Goal: Task Accomplishment & Management: Complete application form

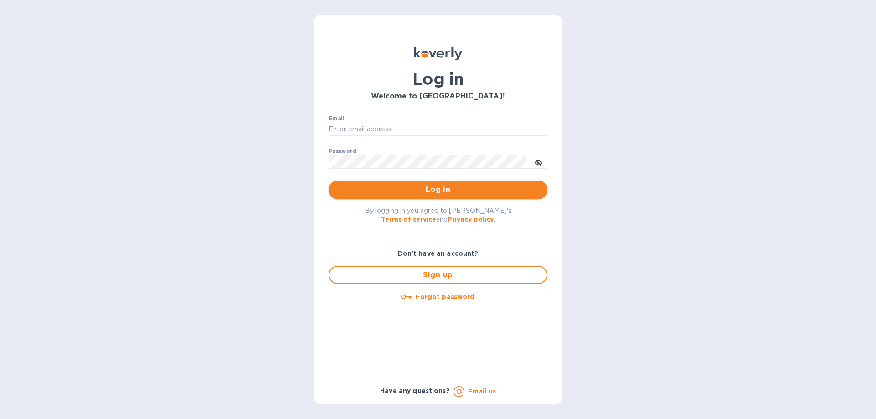
type input "[PERSON_NAME][EMAIL_ADDRESS][DOMAIN_NAME]"
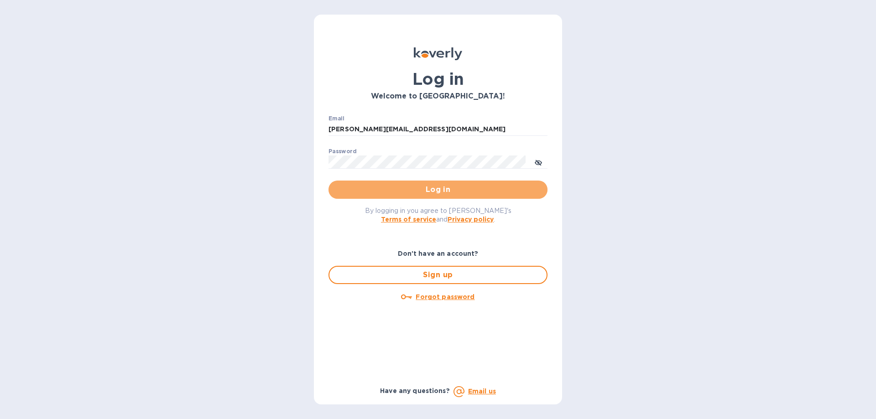
drag, startPoint x: 438, startPoint y: 181, endPoint x: 437, endPoint y: 193, distance: 11.4
click at [438, 185] on button "Log in" at bounding box center [438, 190] width 219 height 18
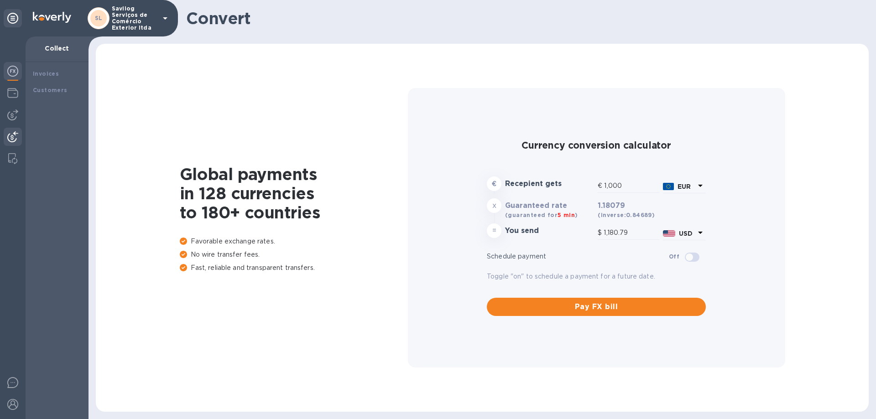
type input "1,180.79"
click at [17, 97] on img at bounding box center [12, 93] width 11 height 11
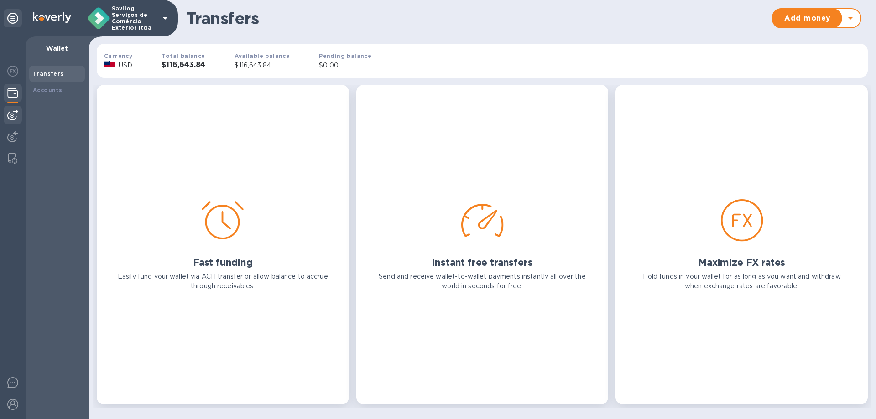
click at [13, 116] on img at bounding box center [12, 115] width 11 height 11
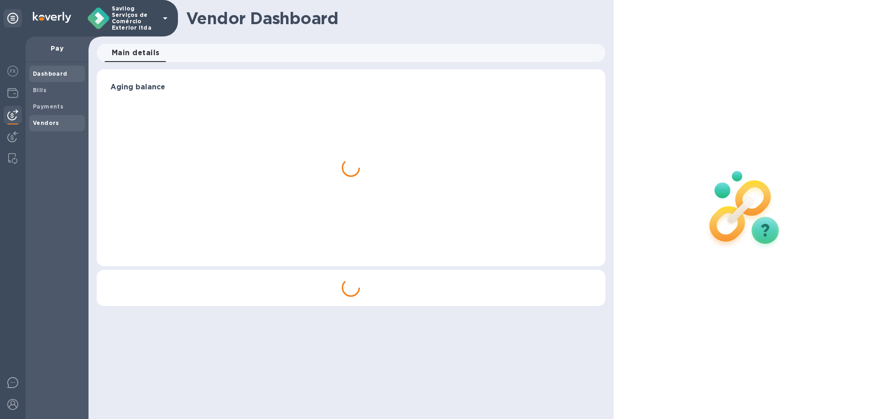
click at [44, 120] on b "Vendors" at bounding box center [46, 123] width 26 height 7
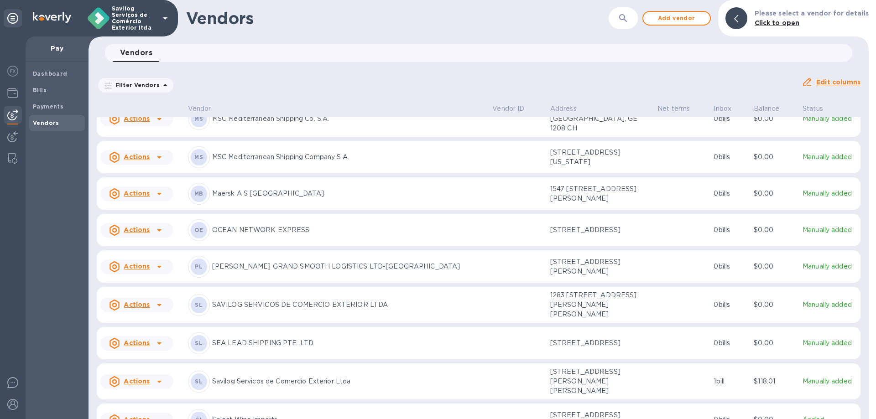
scroll to position [850, 0]
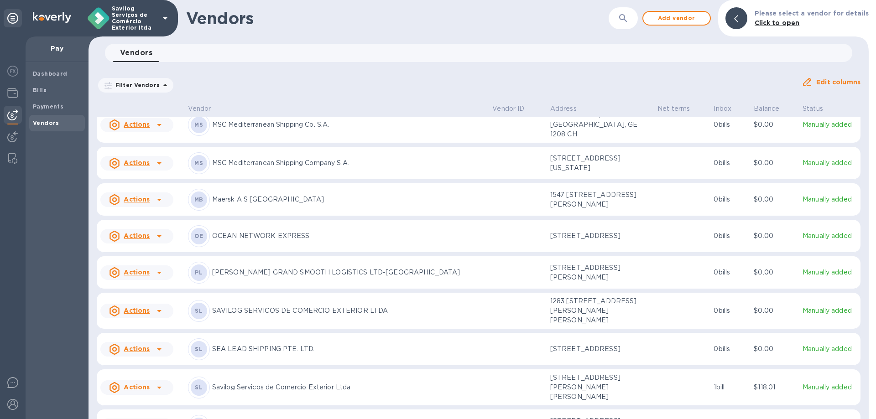
click at [158, 205] on icon at bounding box center [159, 199] width 11 height 11
click at [141, 254] on p "Add new bill" at bounding box center [147, 251] width 42 height 10
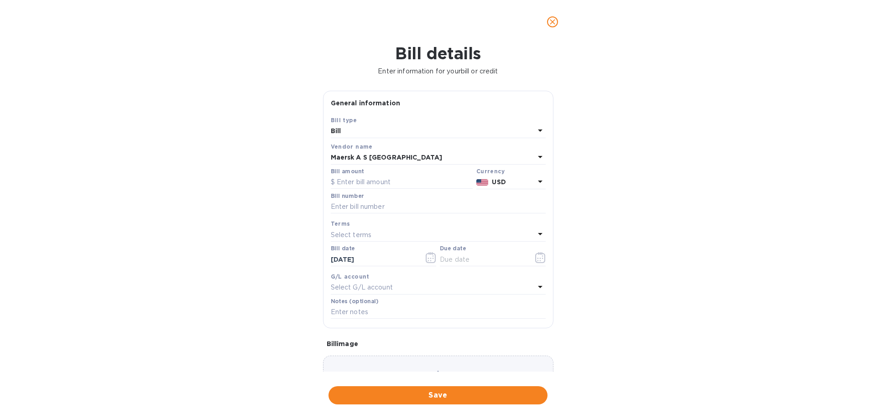
click at [389, 192] on div "Bill number" at bounding box center [438, 204] width 219 height 26
click at [398, 181] on input "text" at bounding box center [402, 183] width 142 height 14
click at [358, 174] on label "Bill amount" at bounding box center [347, 171] width 33 height 5
click at [353, 178] on input "text" at bounding box center [402, 183] width 142 height 14
paste input "5.88500"
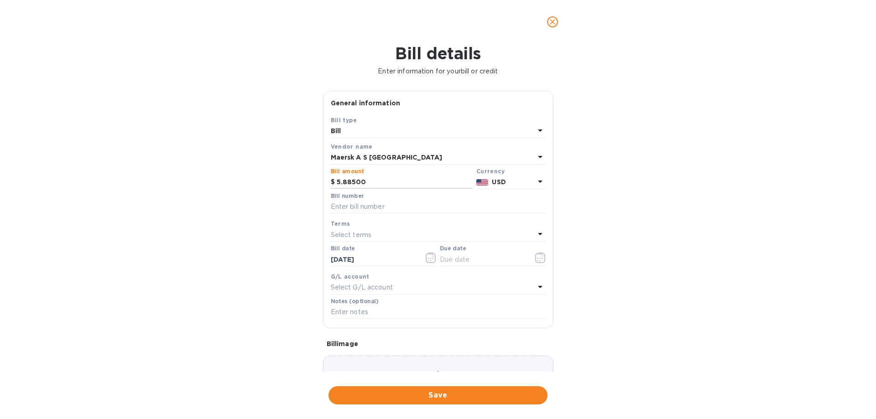
click at [389, 199] on div "Bill number" at bounding box center [438, 203] width 215 height 21
click at [371, 206] on input "text" at bounding box center [438, 207] width 215 height 14
drag, startPoint x: 390, startPoint y: 173, endPoint x: 337, endPoint y: 179, distance: 52.8
click at [337, 179] on div "Bill amount $ 5.88500" at bounding box center [402, 178] width 142 height 21
drag, startPoint x: 370, startPoint y: 180, endPoint x: 292, endPoint y: 184, distance: 78.1
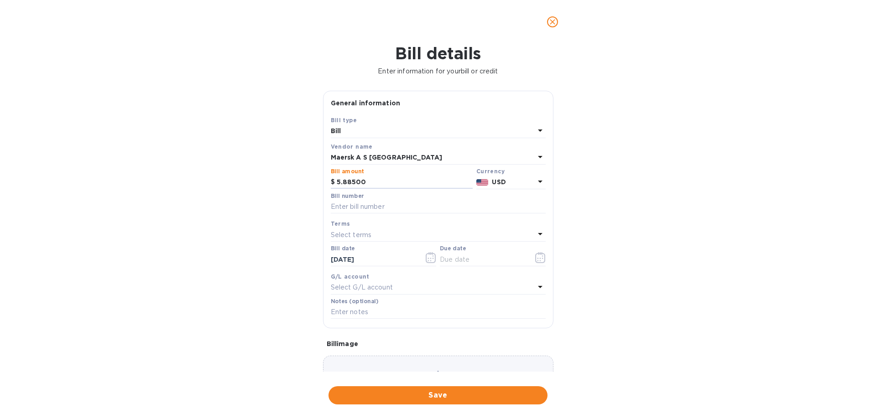
click at [292, 184] on div "Bill details Enter information for your bill or credit General information Save…" at bounding box center [438, 232] width 876 height 376
type input "5,885"
click at [489, 240] on div "Select terms" at bounding box center [433, 235] width 204 height 13
click at [456, 200] on div "Bill number" at bounding box center [438, 203] width 215 height 21
click at [389, 211] on input "text" at bounding box center [438, 207] width 215 height 14
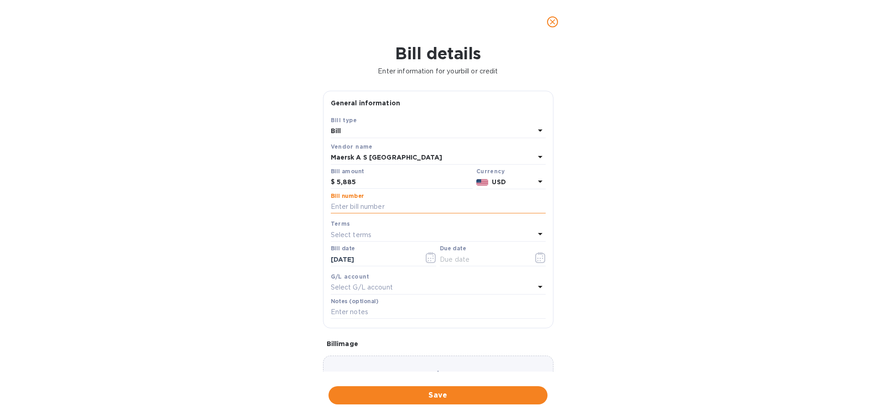
click at [385, 209] on input "text" at bounding box center [438, 207] width 215 height 14
click at [380, 207] on input "text" at bounding box center [438, 207] width 215 height 14
paste input "PRI001184"
click at [415, 207] on input "PRI001184 -" at bounding box center [438, 207] width 215 height 14
paste input "SSZ1686747"
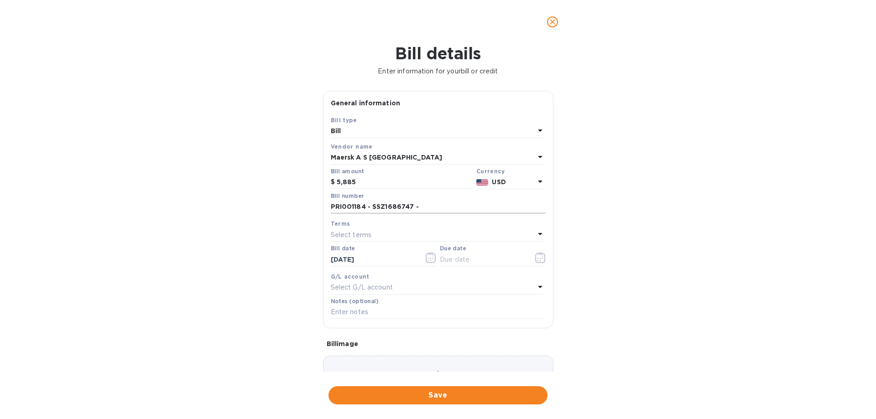
click at [442, 204] on input "PRI001184 - SSZ1686747 -" at bounding box center [438, 207] width 215 height 14
paste input "257976515"
click at [502, 214] on div at bounding box center [438, 215] width 215 height 2
click at [502, 211] on input "PRI001184 - SSZ1686747 - 257976515 -" at bounding box center [438, 207] width 215 height 14
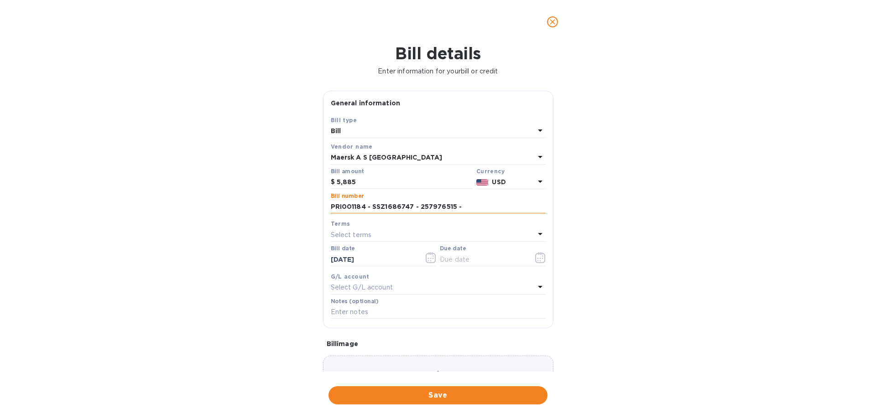
paste input "257356966"
click at [458, 206] on input "PRI001184 - SSZ1686747 - 257976515 -257356966" at bounding box center [438, 207] width 215 height 14
click at [508, 200] on input "PRI001184 - SSZ1686747 - 257976515 - 257356966" at bounding box center [438, 207] width 215 height 14
drag, startPoint x: 508, startPoint y: 204, endPoint x: 327, endPoint y: 199, distance: 181.7
click at [327, 199] on div "Save Bill type Bill Vendor name Maersk A S Brasil Bill amount $ 5,885 Currency …" at bounding box center [439, 221] width 230 height 213
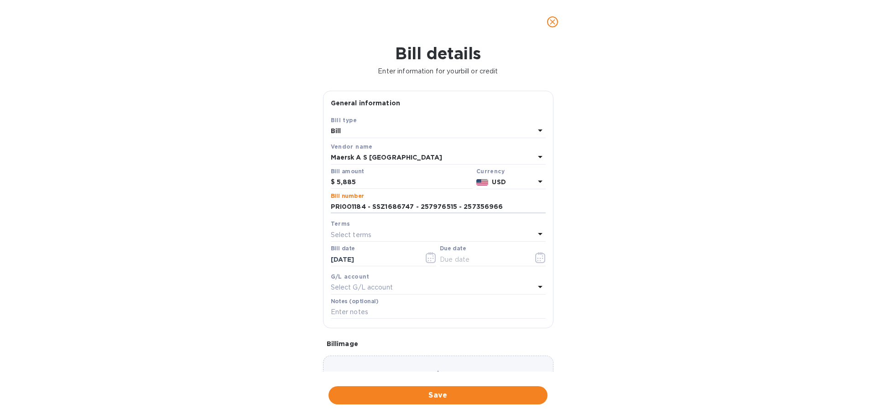
type input "PRI001184 - SSZ1686747 - 257976515 - 257356966"
drag, startPoint x: 417, startPoint y: 278, endPoint x: 414, endPoint y: 284, distance: 6.5
click at [417, 280] on div "G/L account" at bounding box center [438, 277] width 215 height 10
click at [410, 289] on div "Select G/L account" at bounding box center [433, 288] width 204 height 13
click at [654, 267] on div "Bill details Enter information for your bill or credit General information Save…" at bounding box center [438, 232] width 876 height 376
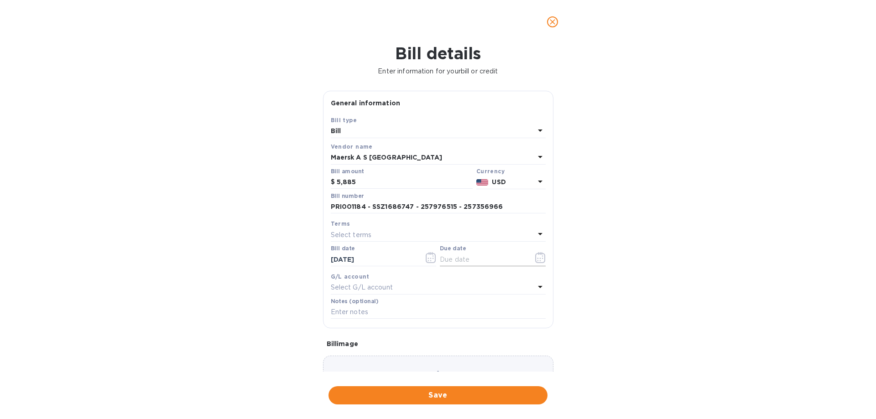
click at [531, 257] on button "button" at bounding box center [540, 258] width 21 height 22
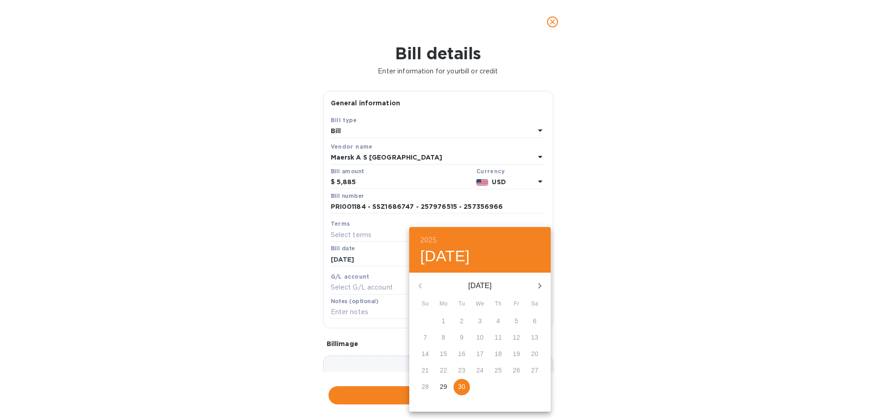
drag, startPoint x: 452, startPoint y: 390, endPoint x: 457, endPoint y: 387, distance: 6.0
click at [452, 389] on div "29" at bounding box center [443, 387] width 18 height 16
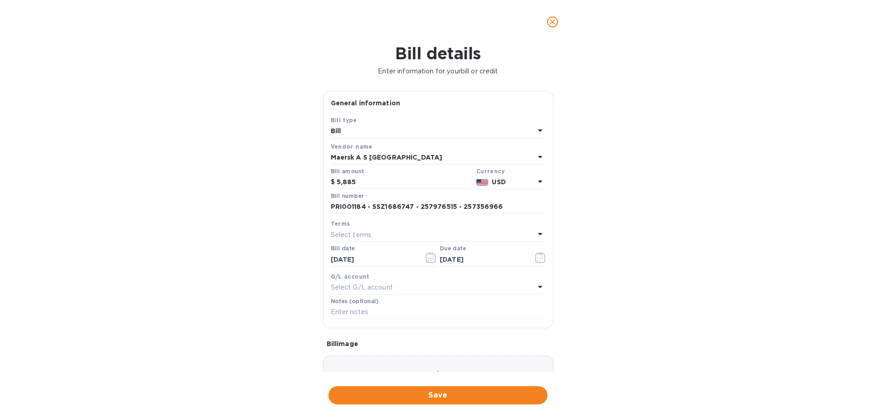
click at [459, 385] on div "Save" at bounding box center [438, 396] width 223 height 22
click at [524, 256] on div "[DATE]" at bounding box center [493, 260] width 106 height 14
click at [539, 260] on icon "button" at bounding box center [540, 257] width 10 height 11
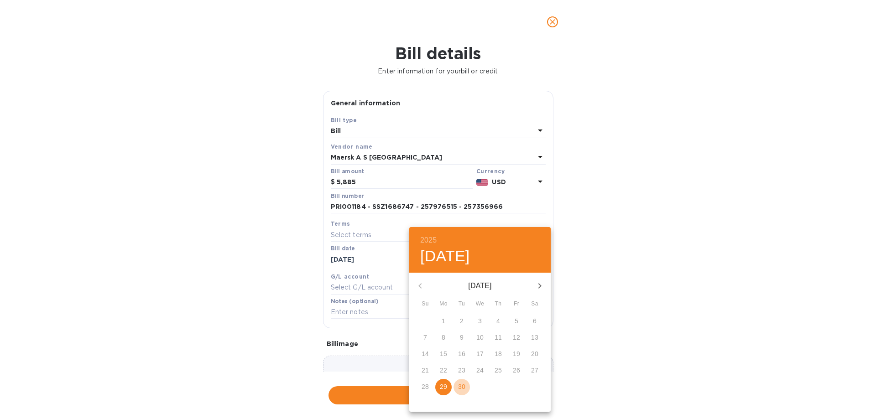
click at [460, 392] on p "30" at bounding box center [461, 386] width 7 height 9
type input "[DATE]"
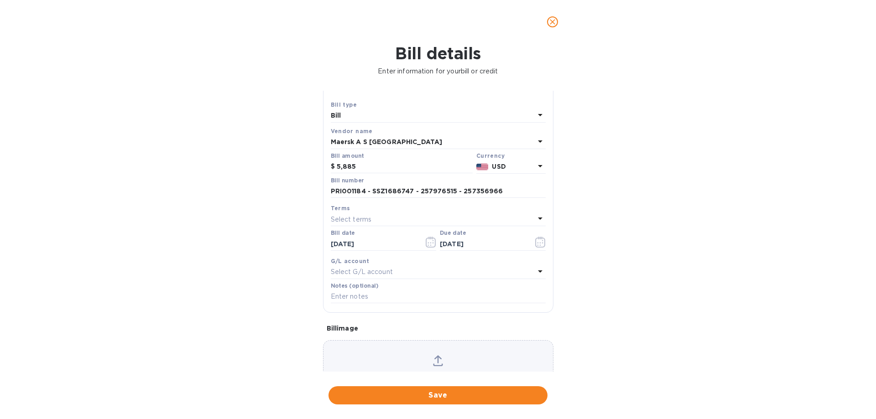
scroll to position [46, 0]
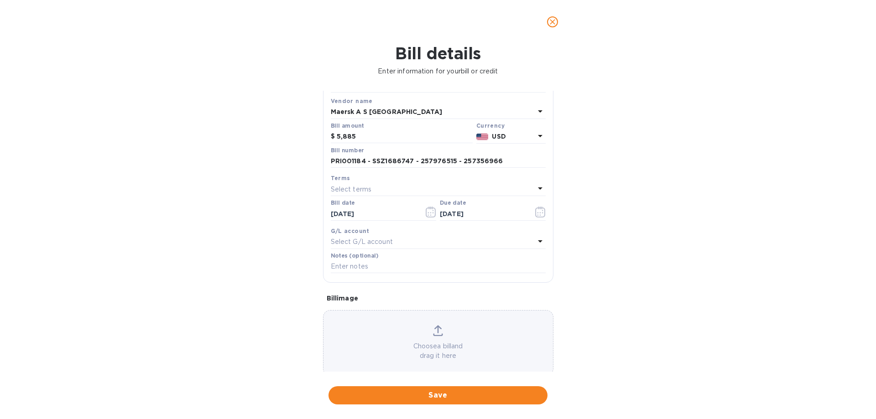
click at [408, 256] on div "Notes (optional)" at bounding box center [438, 263] width 215 height 21
click at [403, 261] on input "text" at bounding box center [438, 267] width 215 height 14
paste input "PRI001184 - SSZ1686747 - 257976515 - 257356966"
type input "PRI001184 - SSZ1686747 - 257976515 - 257356966"
click at [647, 272] on div "Bill details Enter information for your bill or credit General information Save…" at bounding box center [438, 232] width 876 height 376
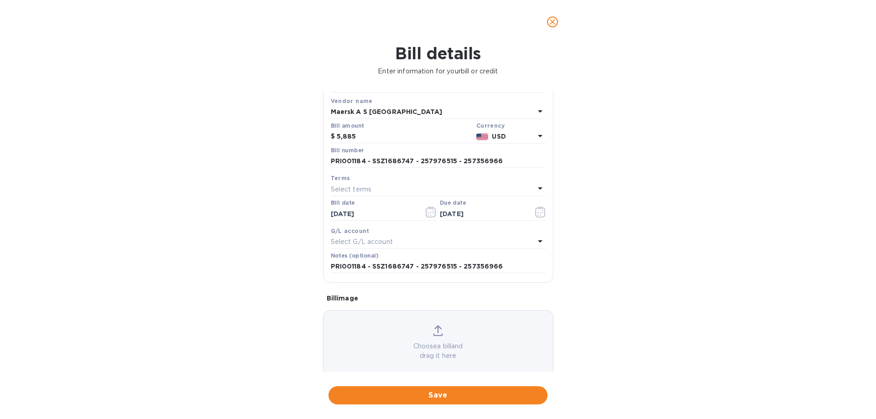
scroll to position [0, 0]
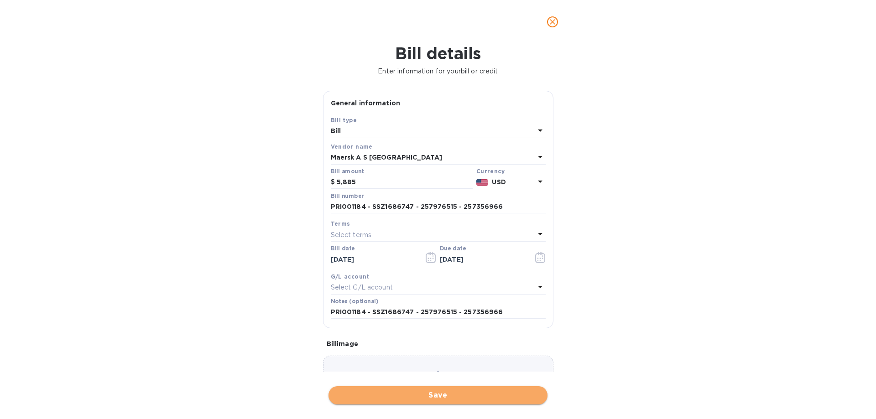
click at [431, 402] on button "Save" at bounding box center [438, 396] width 219 height 18
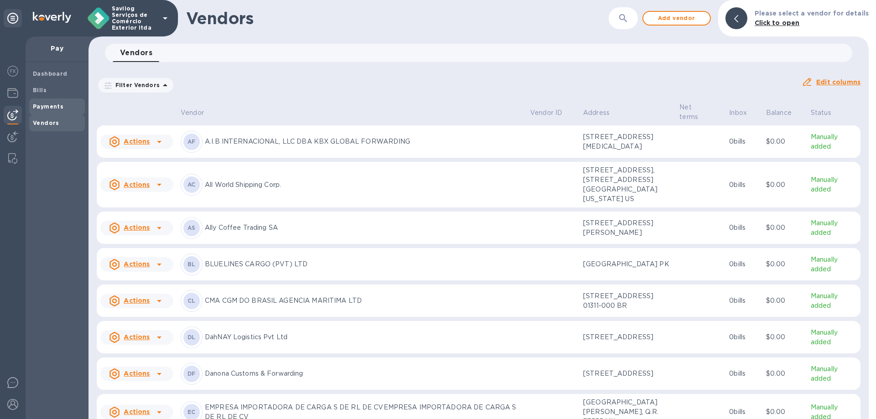
click at [61, 107] on span "Payments" at bounding box center [57, 106] width 48 height 9
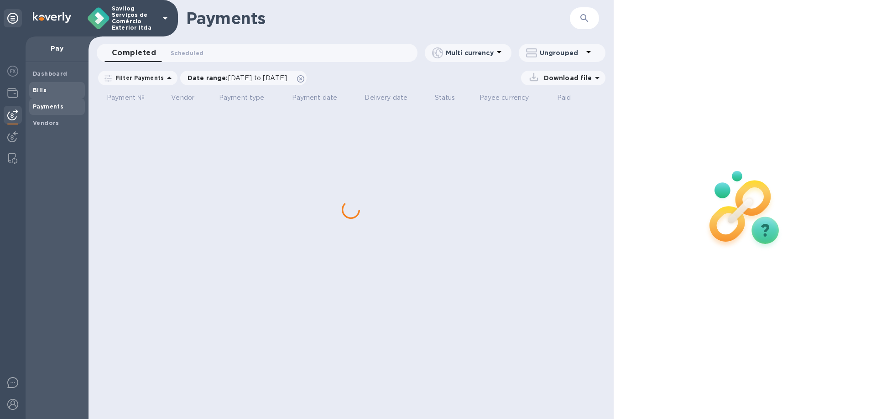
click at [58, 92] on span "Bills" at bounding box center [57, 90] width 48 height 9
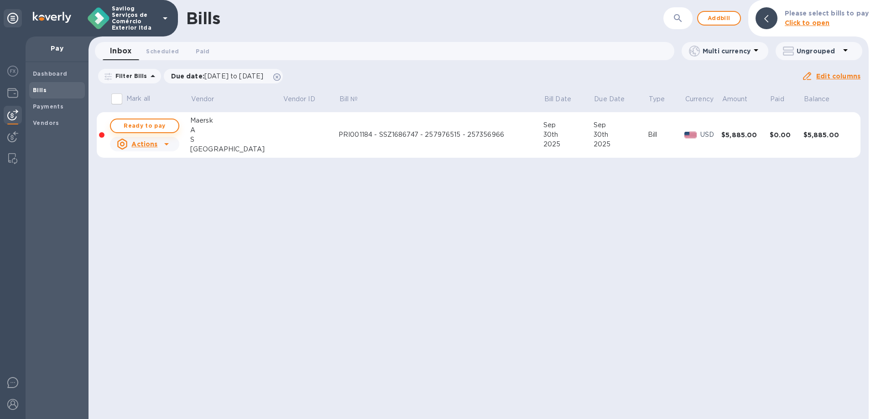
click at [157, 120] on span "Ready to pay" at bounding box center [144, 125] width 53 height 11
checkbox input "true"
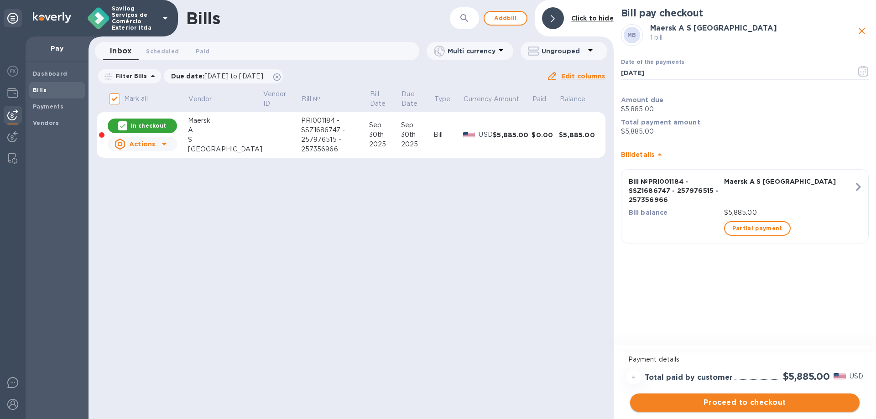
click at [738, 407] on span "Proceed to checkout" at bounding box center [745, 403] width 215 height 11
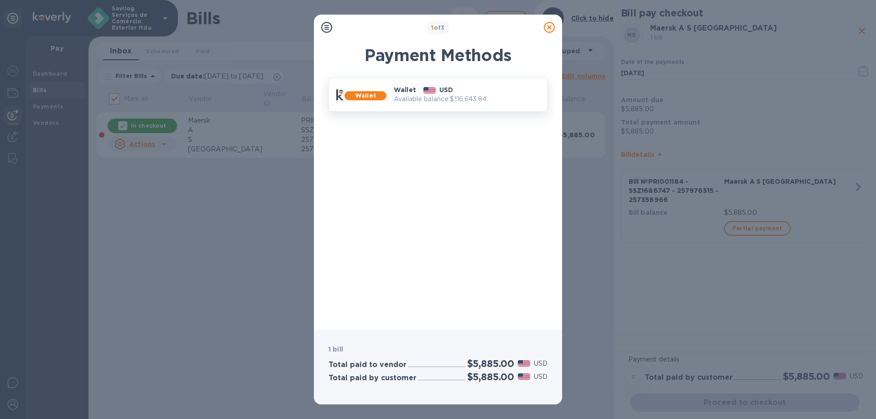
click at [475, 92] on div "Wallet USD" at bounding box center [466, 90] width 153 height 16
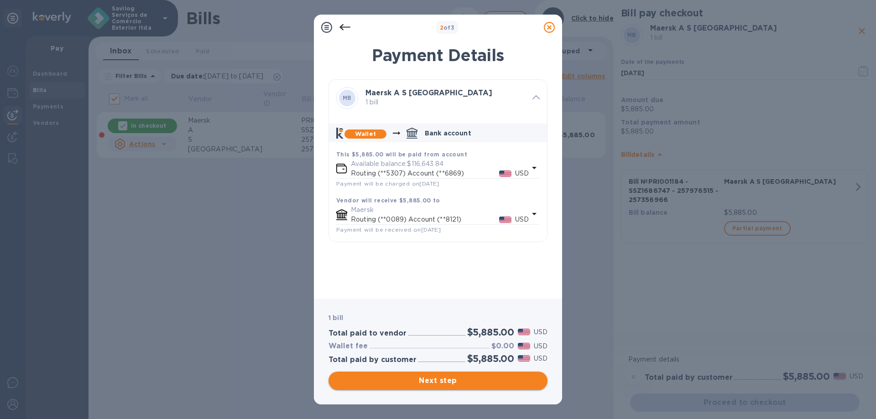
click at [429, 380] on span "Next step" at bounding box center [438, 381] width 204 height 11
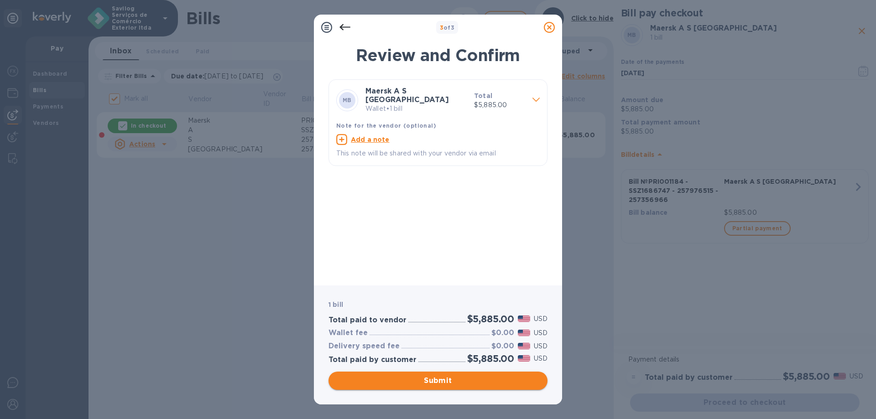
click at [430, 383] on span "Submit" at bounding box center [438, 381] width 204 height 11
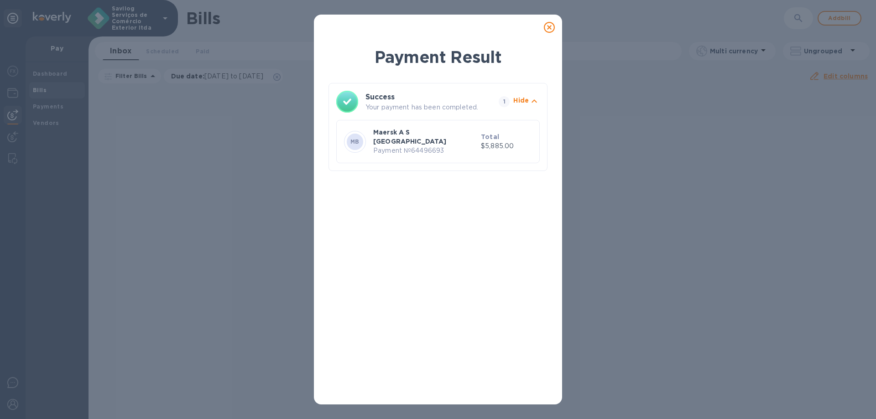
click at [552, 24] on icon at bounding box center [549, 27] width 11 height 11
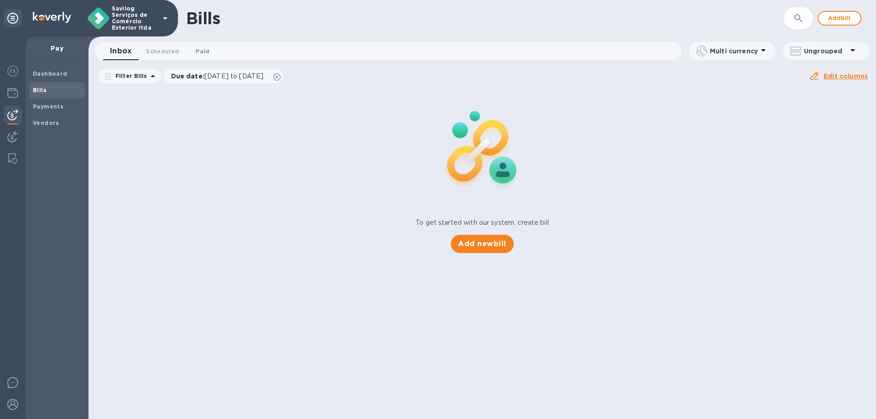
click at [199, 57] on button "Paid 0" at bounding box center [202, 51] width 33 height 18
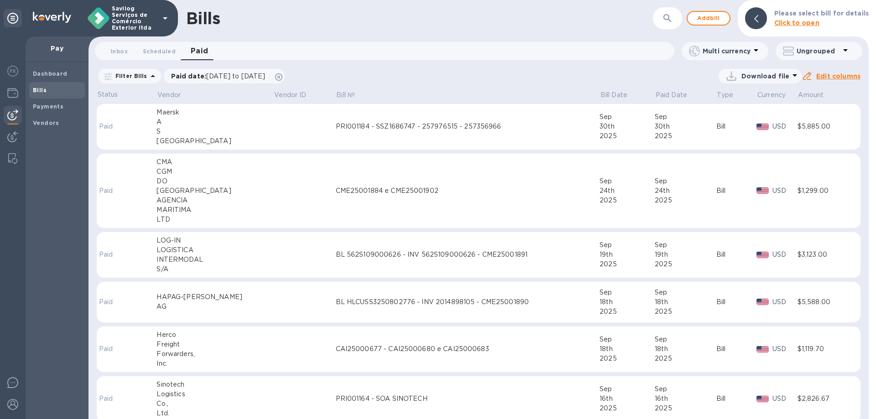
click at [336, 134] on td "PRI001184 - SSZ1686747 - 257976515 - 257356966" at bounding box center [468, 127] width 264 height 46
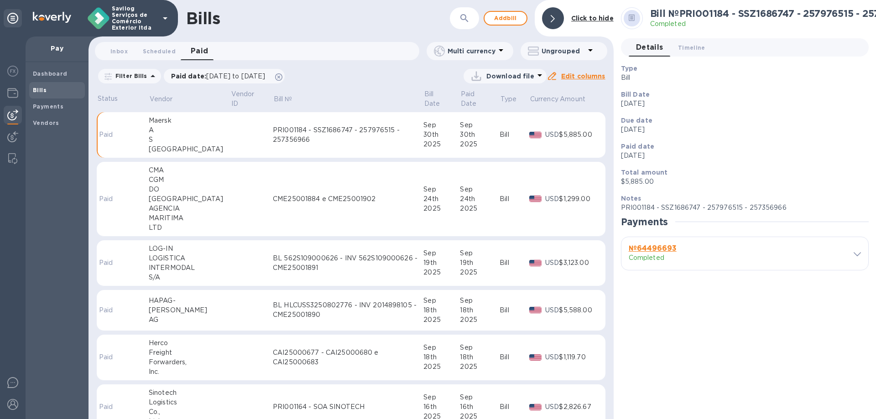
click at [704, 253] on p "Completed" at bounding box center [681, 258] width 105 height 10
click at [657, 248] on b "№ 64496693" at bounding box center [653, 248] width 48 height 9
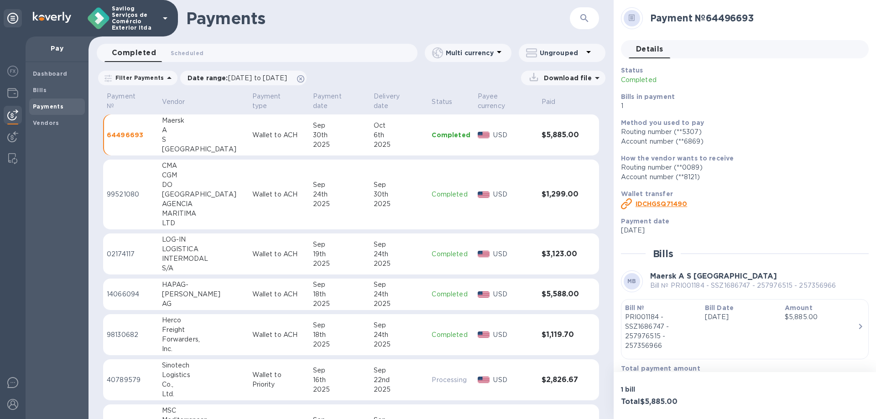
click at [252, 131] on p "Wallet to ACH" at bounding box center [278, 136] width 53 height 10
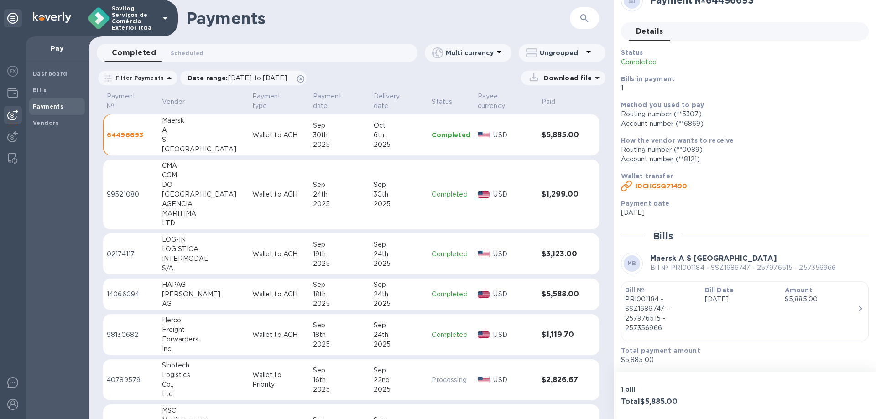
click at [730, 309] on div "Bill Date [DATE]" at bounding box center [741, 309] width 80 height 55
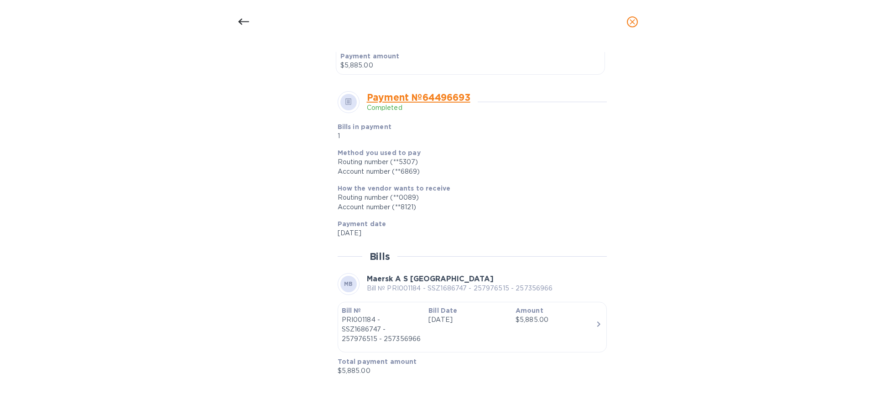
scroll to position [0, 0]
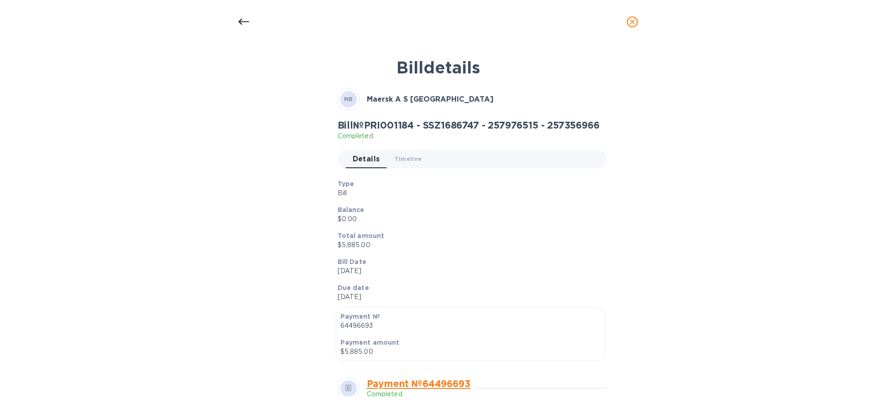
click at [630, 19] on icon "close" at bounding box center [632, 21] width 9 height 9
